Goal: Contribute content: Contribute content

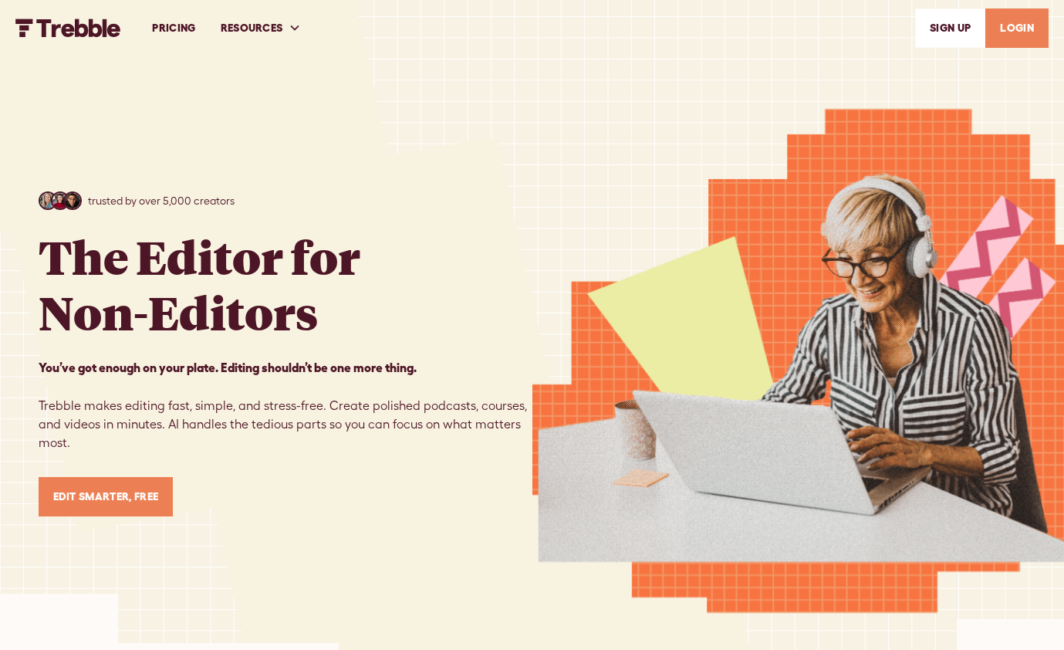
drag, startPoint x: 0, startPoint y: 0, endPoint x: 164, endPoint y: 25, distance: 165.5
click at [164, 25] on link "PRICING" at bounding box center [174, 28] width 68 height 53
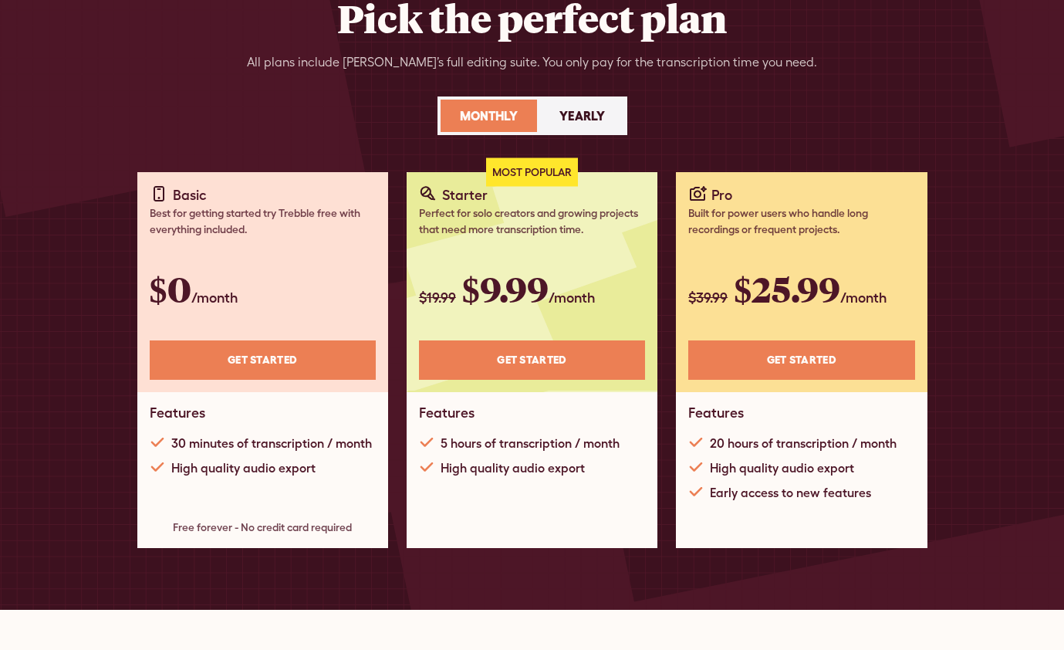
scroll to position [231, 0]
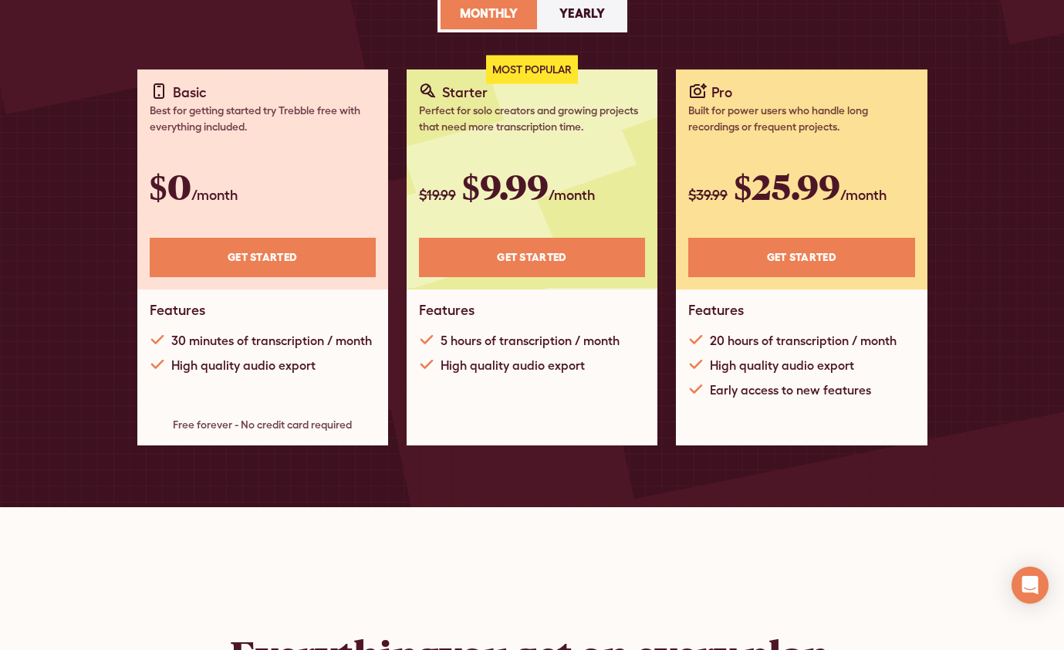
click at [251, 248] on link "Get STARTED" at bounding box center [263, 257] width 226 height 39
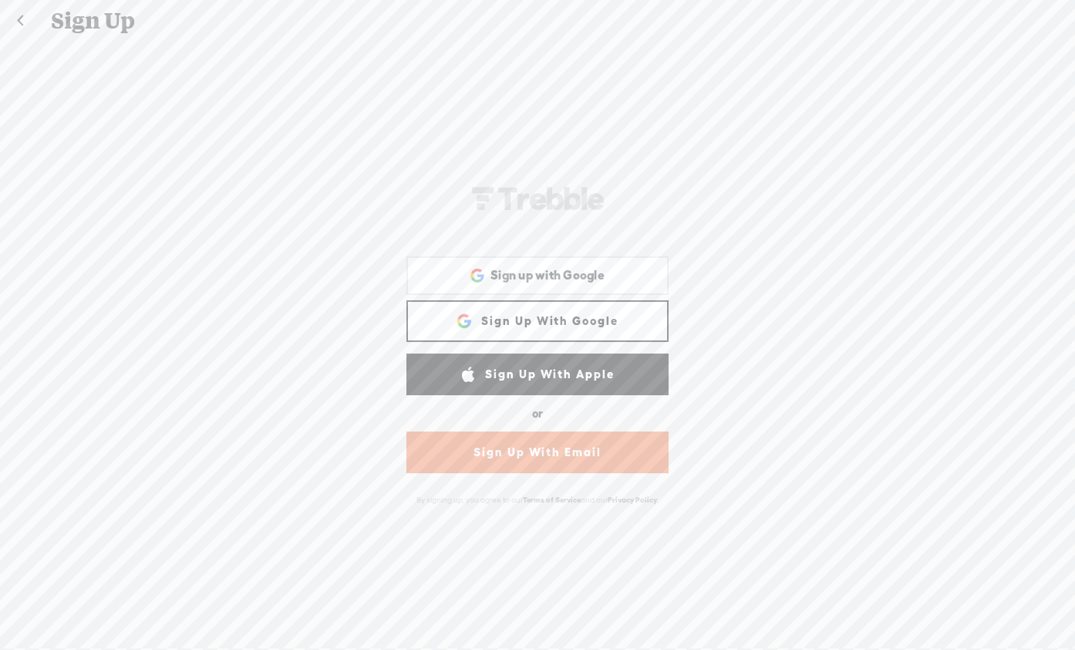
click at [525, 314] on link "Sign Up With Google" at bounding box center [538, 321] width 262 height 42
click at [543, 275] on span "Sign up with Google" at bounding box center [548, 275] width 114 height 16
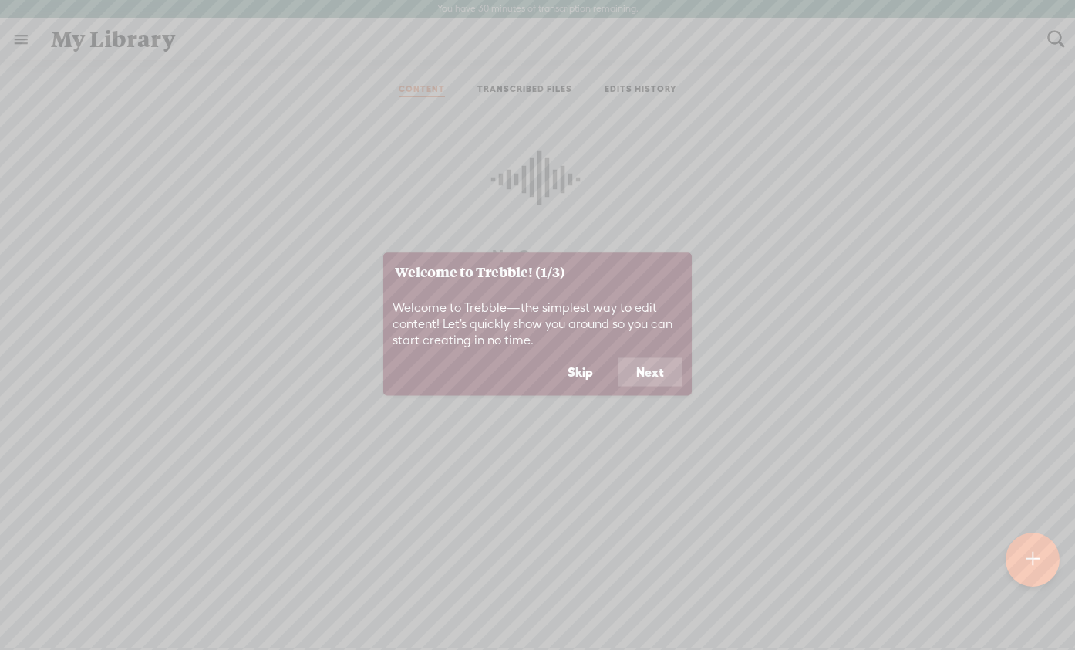
click at [649, 368] on button "Next" at bounding box center [650, 371] width 65 height 29
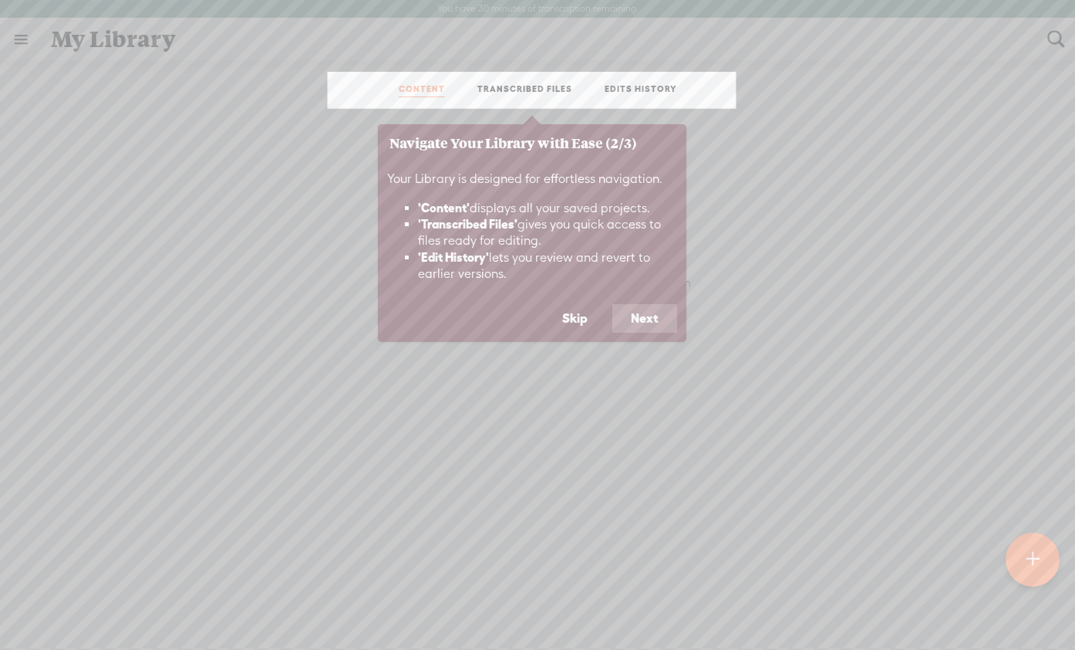
click at [653, 316] on button "Next" at bounding box center [645, 318] width 65 height 29
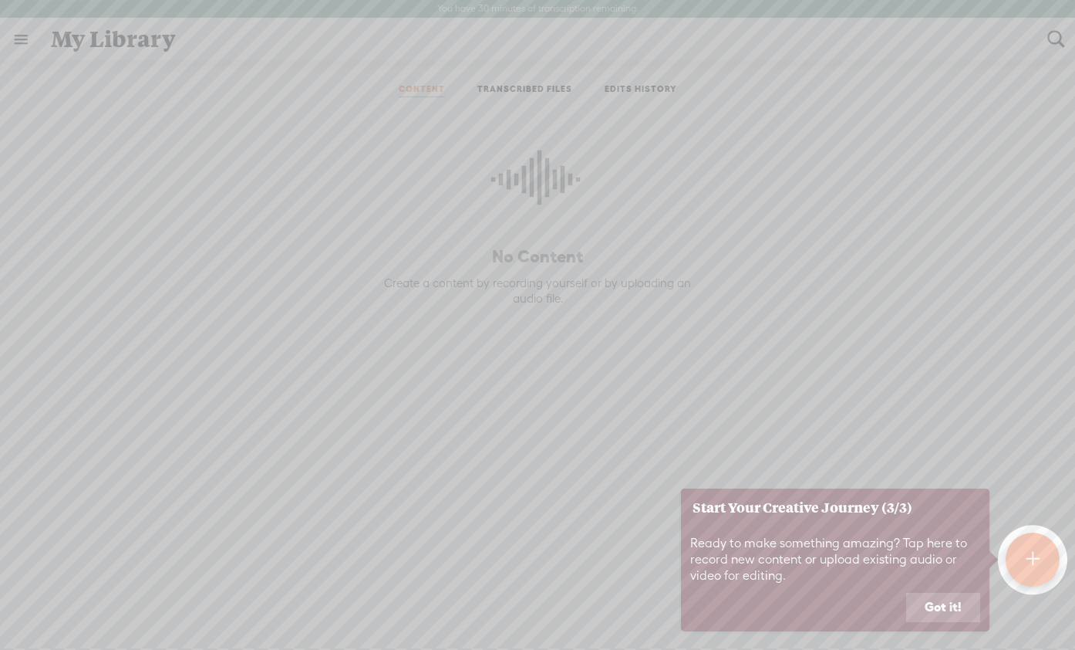
click at [940, 606] on button "Got it!" at bounding box center [944, 607] width 74 height 29
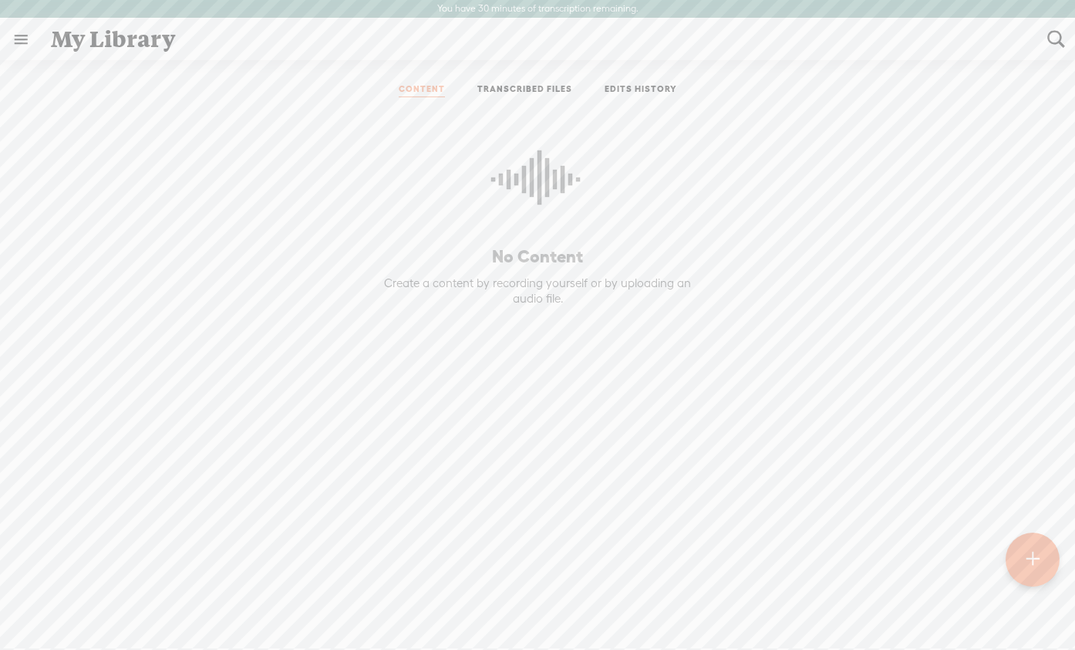
click at [1027, 559] on t at bounding box center [1033, 559] width 14 height 35
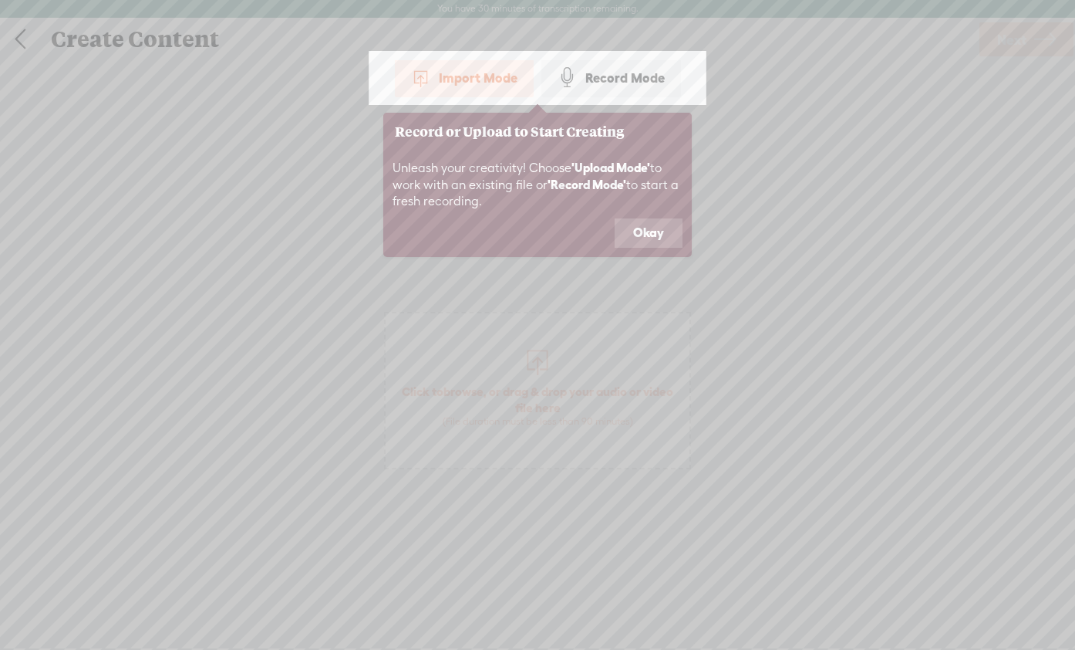
click at [458, 77] on div "Import Mode" at bounding box center [464, 78] width 139 height 39
click at [655, 225] on button "Okay" at bounding box center [649, 232] width 68 height 29
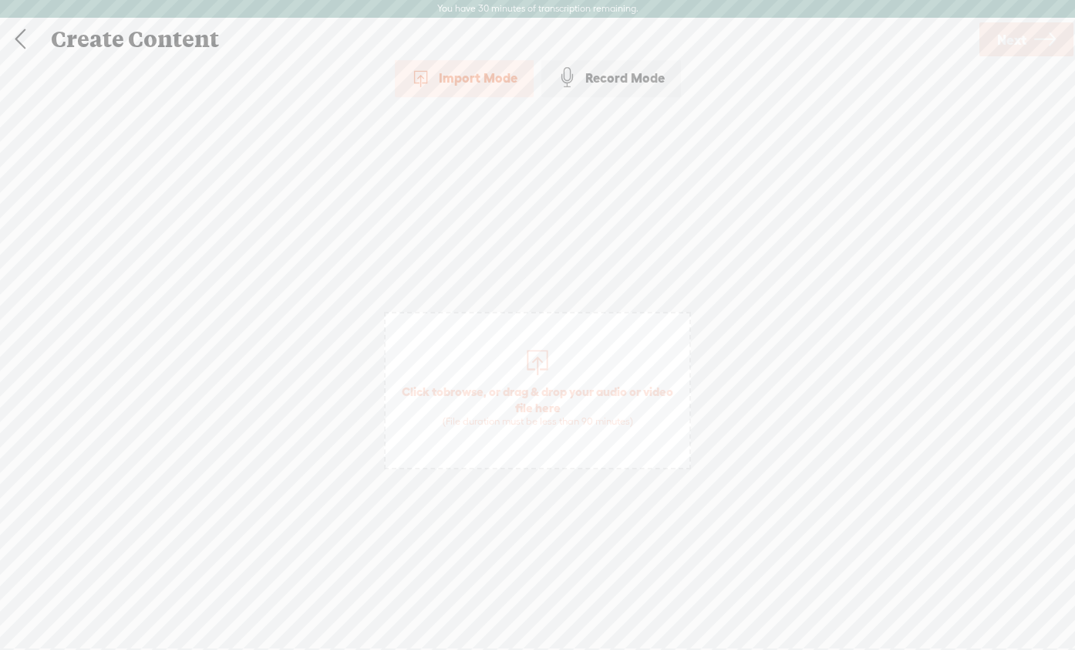
click at [540, 362] on div at bounding box center [537, 360] width 31 height 31
click at [1009, 44] on span "Next" at bounding box center [1012, 39] width 29 height 39
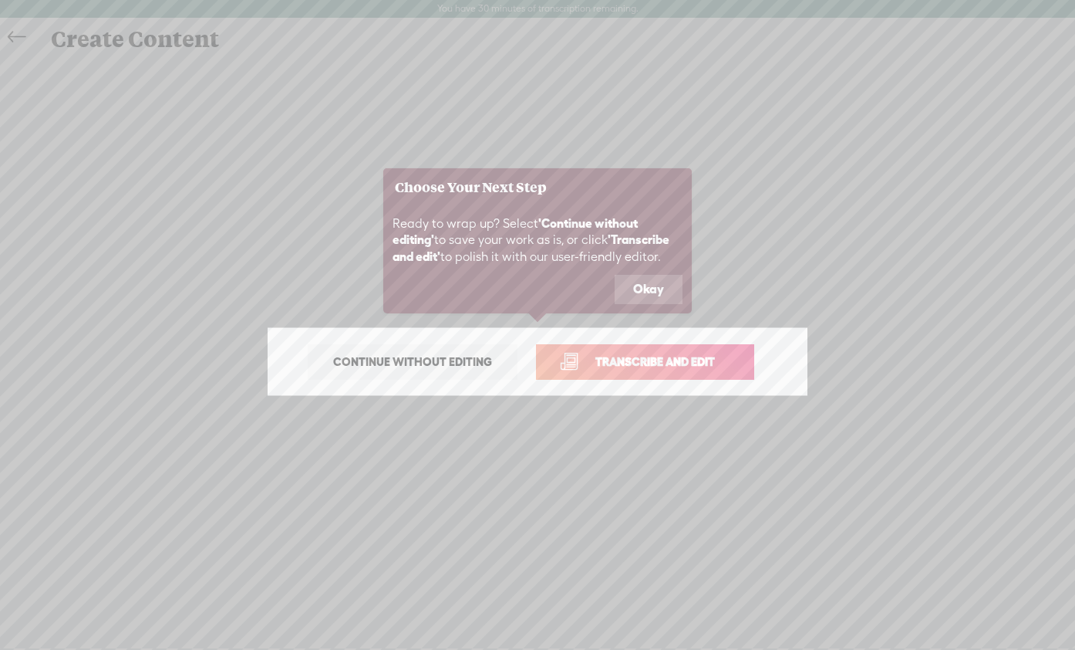
click at [652, 286] on button "Okay" at bounding box center [649, 289] width 68 height 29
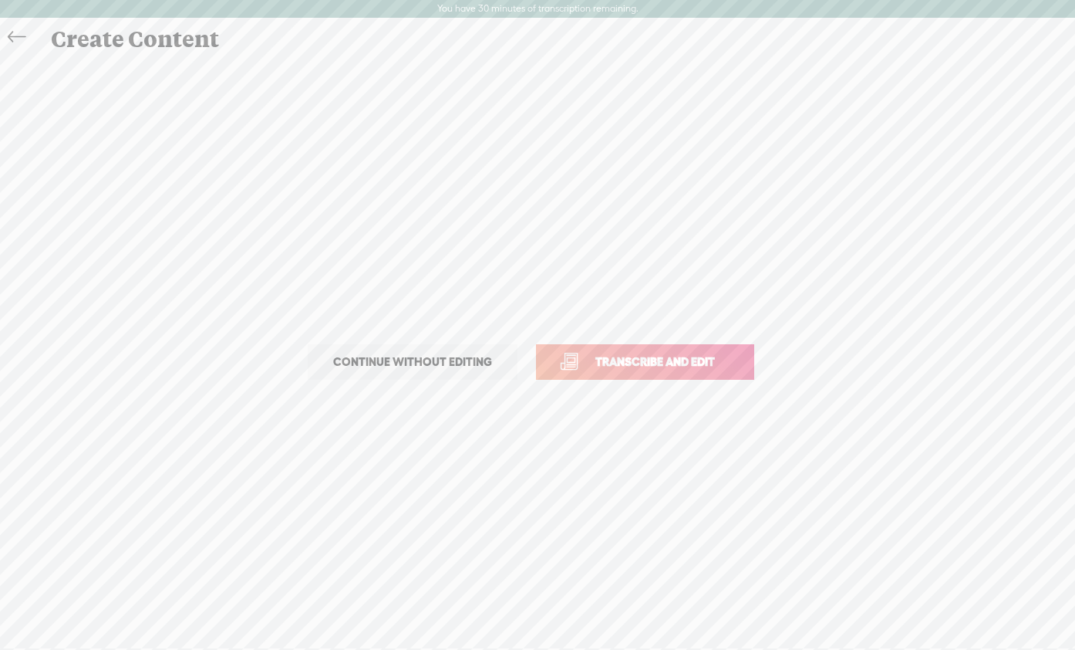
click at [435, 363] on span "Continue without editing" at bounding box center [412, 362] width 191 height 22
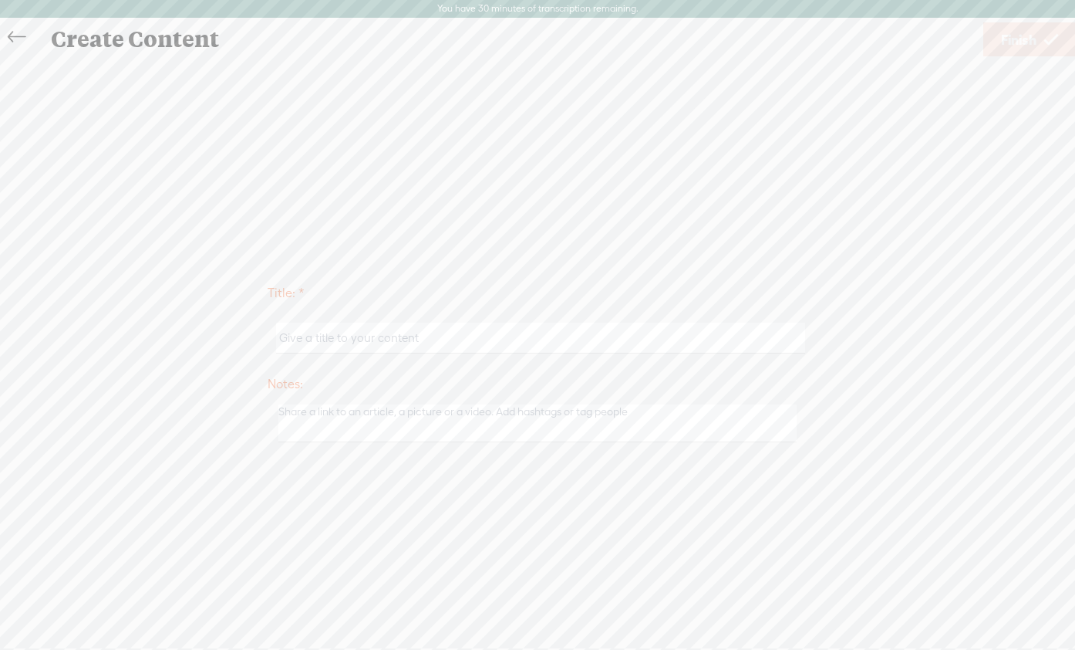
click at [444, 336] on input "text" at bounding box center [540, 337] width 528 height 30
type input "Soulful Systems"
click at [1013, 40] on span "Finish" at bounding box center [1018, 39] width 35 height 39
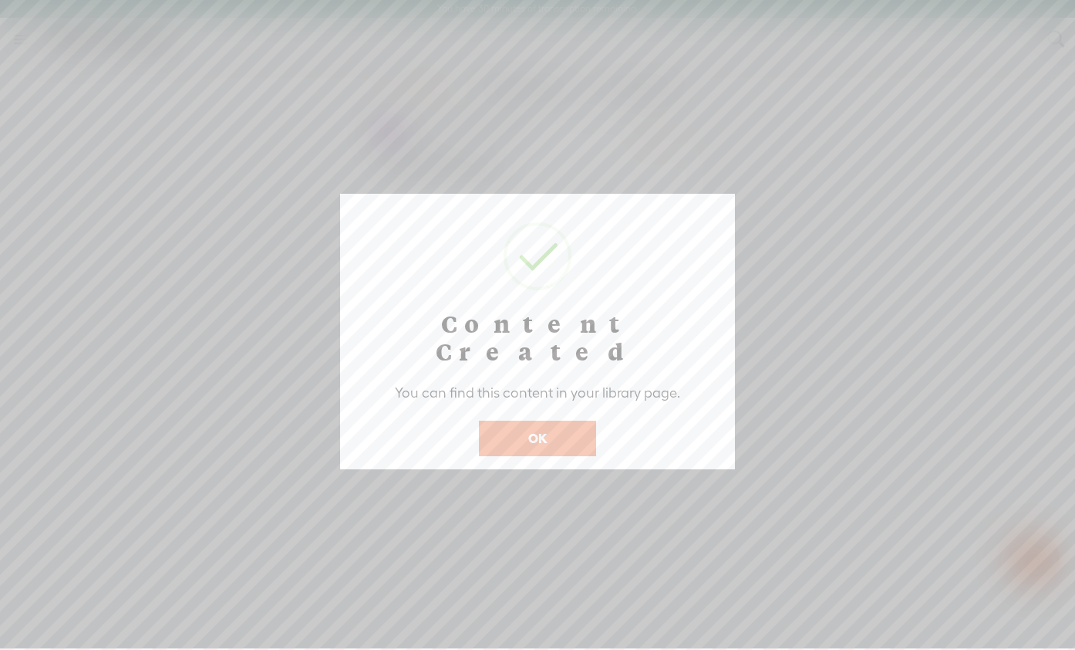
click at [526, 420] on button "OK" at bounding box center [537, 437] width 117 height 35
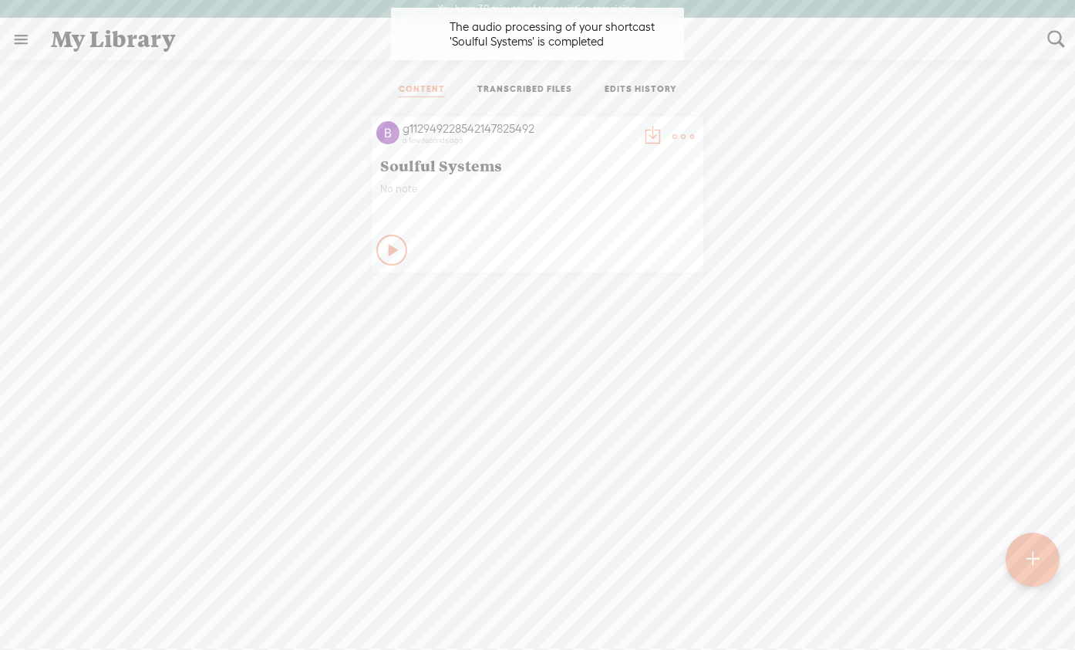
click at [674, 131] on t at bounding box center [684, 137] width 22 height 22
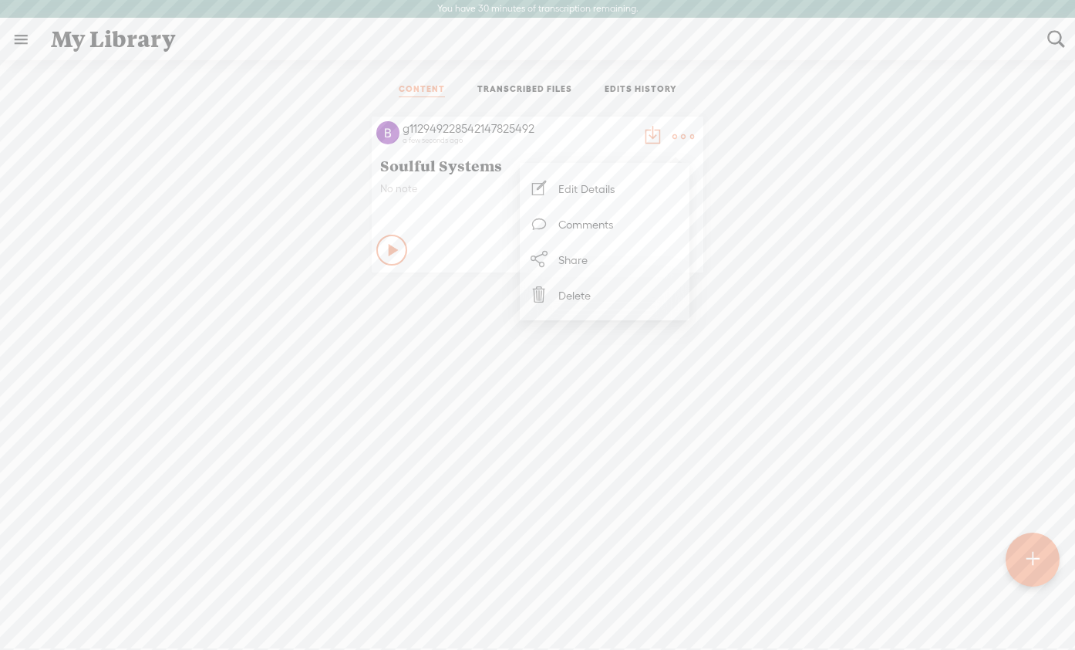
click at [597, 187] on link "Edit Details" at bounding box center [605, 187] width 154 height 35
